Goal: Information Seeking & Learning: Learn about a topic

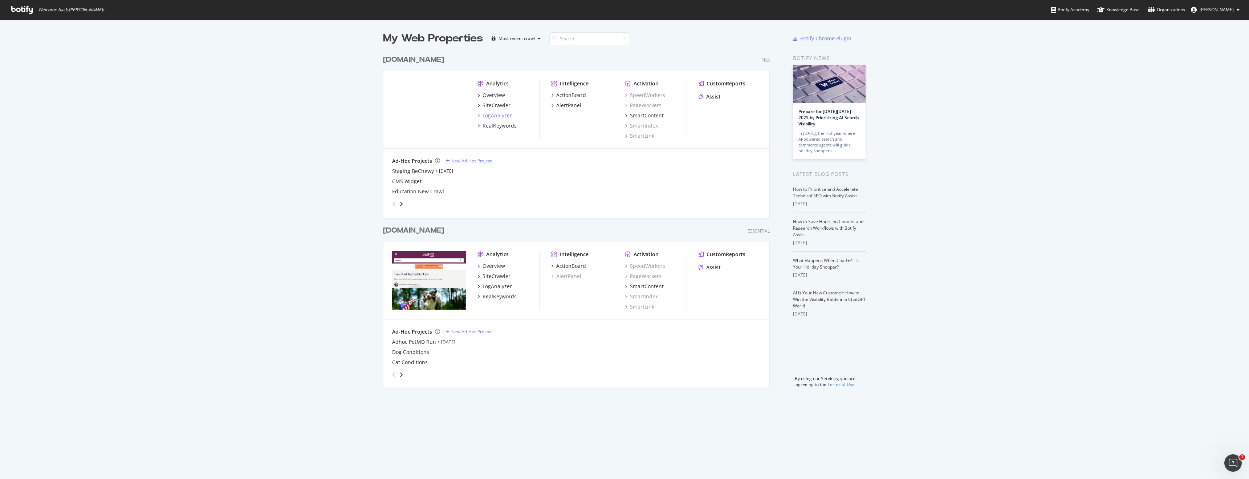
click at [496, 117] on div "LogAnalyzer" at bounding box center [497, 115] width 29 height 7
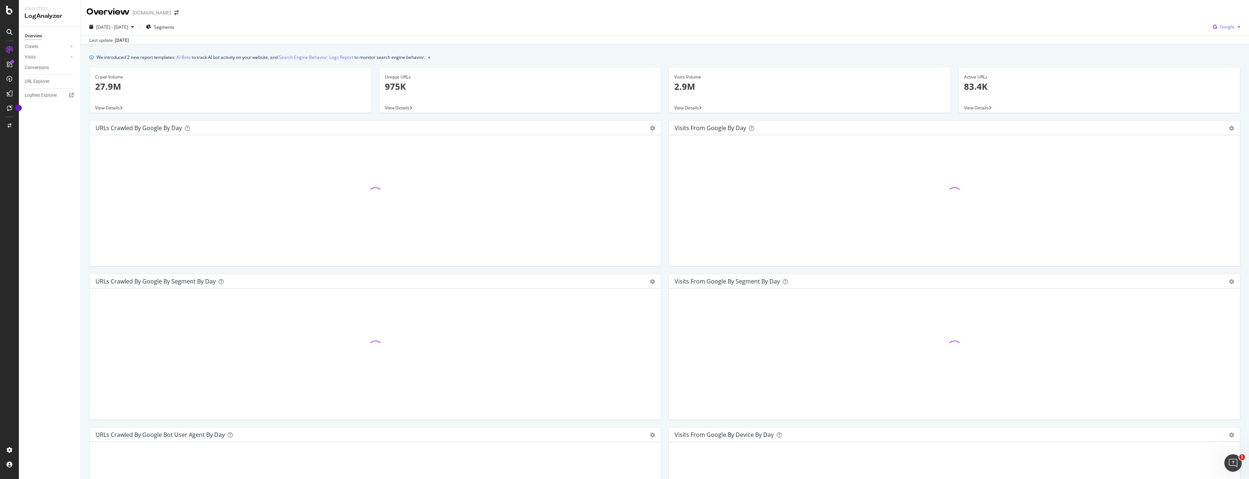
click at [1230, 28] on span "Google" at bounding box center [1227, 27] width 15 height 6
click at [1217, 53] on span "Bing" at bounding box center [1227, 55] width 27 height 7
